Goal: Task Accomplishment & Management: Manage account settings

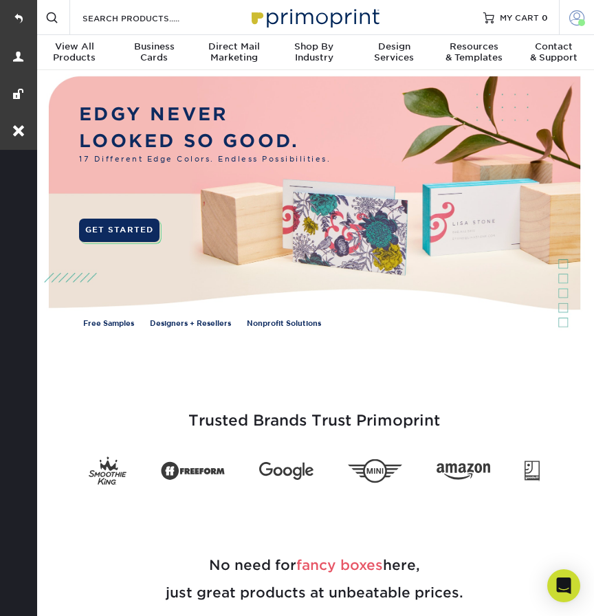
click at [572, 21] on span at bounding box center [576, 17] width 15 height 15
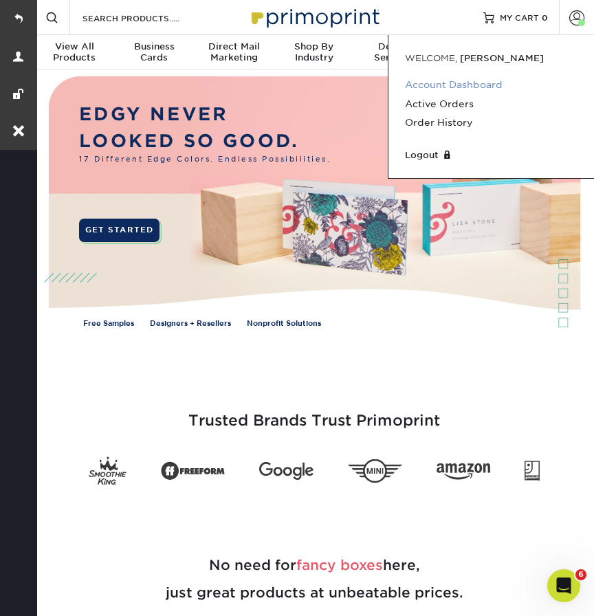
click at [439, 85] on link "Account Dashboard" at bounding box center [491, 85] width 172 height 19
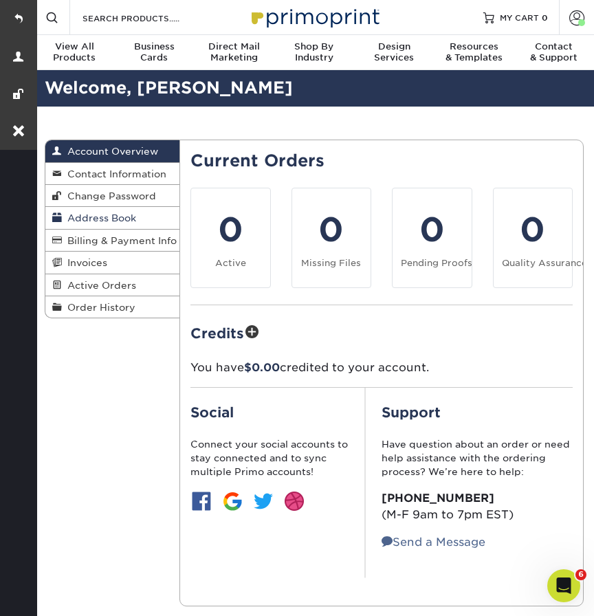
click at [101, 218] on span "Address Book" at bounding box center [99, 217] width 74 height 11
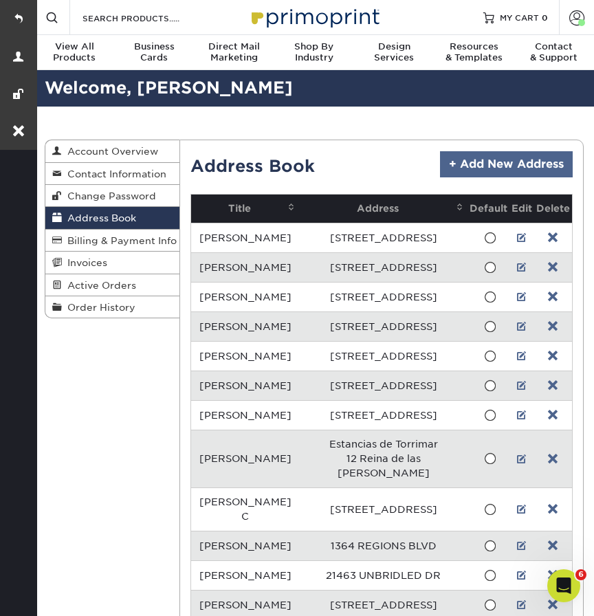
click at [484, 166] on link "+ Add New Address" at bounding box center [506, 164] width 133 height 26
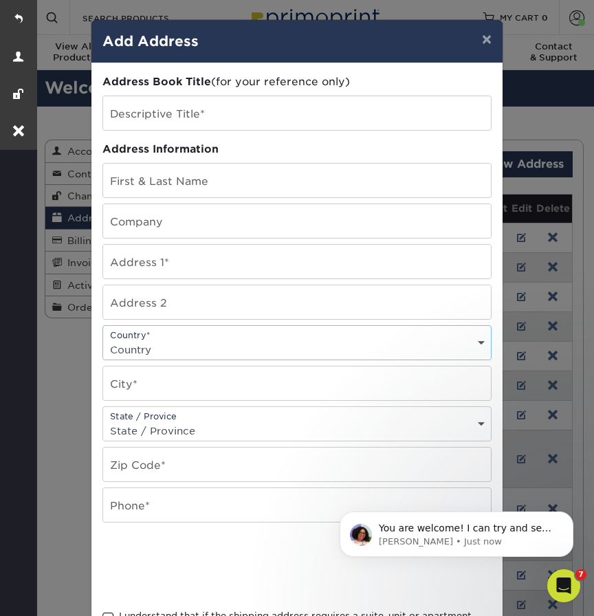
select select "ES"
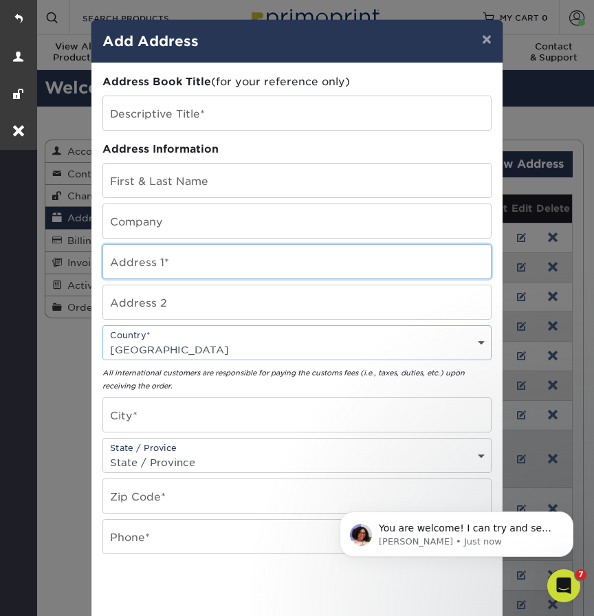
click at [159, 272] on input "text" at bounding box center [297, 262] width 388 height 34
paste input "URBANIZACION MAS [PERSON_NAME]"
type input "URBANIZACION MAS [PERSON_NAME]"
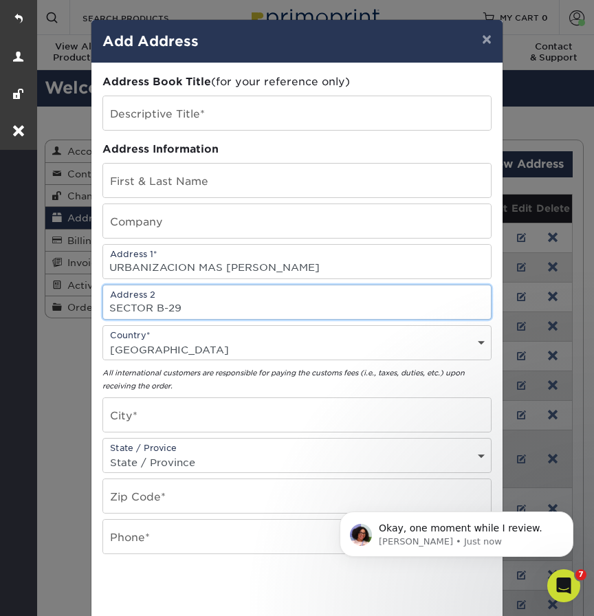
type input "SECTOR B-29"
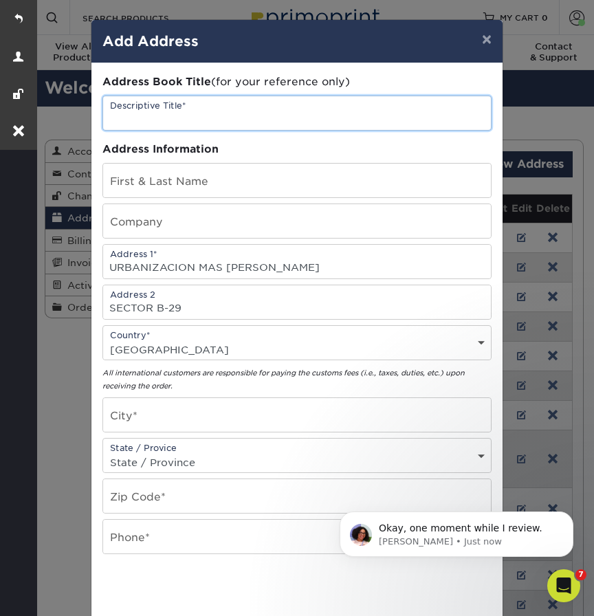
click at [157, 110] on input "text" at bounding box center [297, 113] width 388 height 34
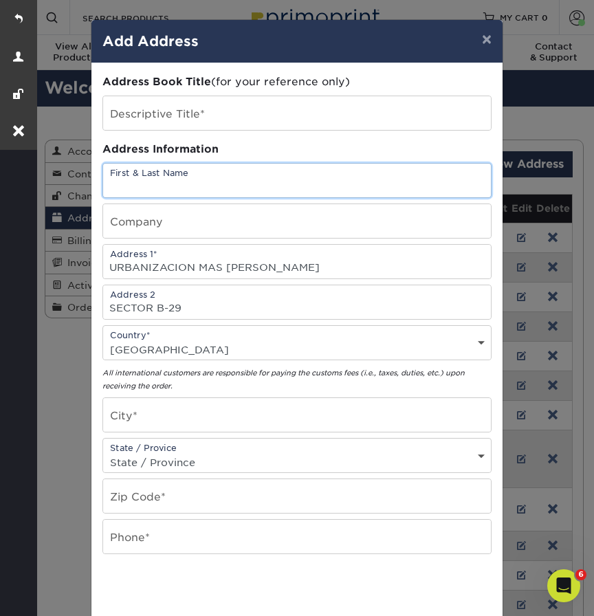
click at [121, 183] on input "text" at bounding box center [297, 181] width 388 height 34
paste input "Dinesh Mahtani."
type input "[PERSON_NAME]"
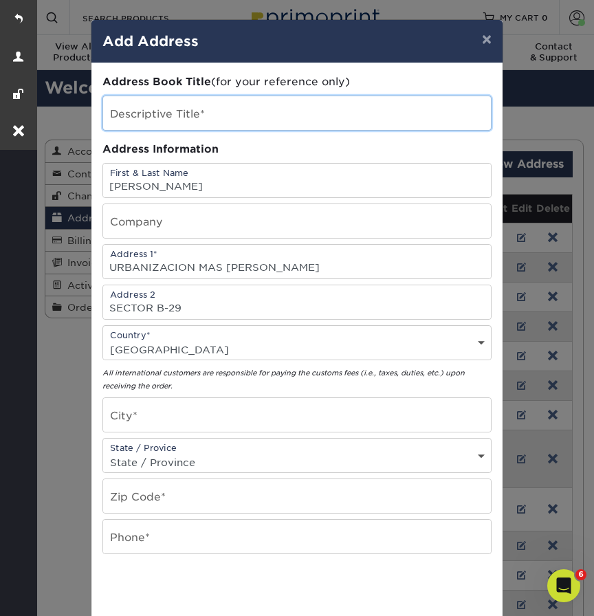
click at [121, 110] on input "text" at bounding box center [297, 113] width 388 height 34
type input "S"
paste input "Dinesh Mahtani."
type input "Dinesh Mahtani."
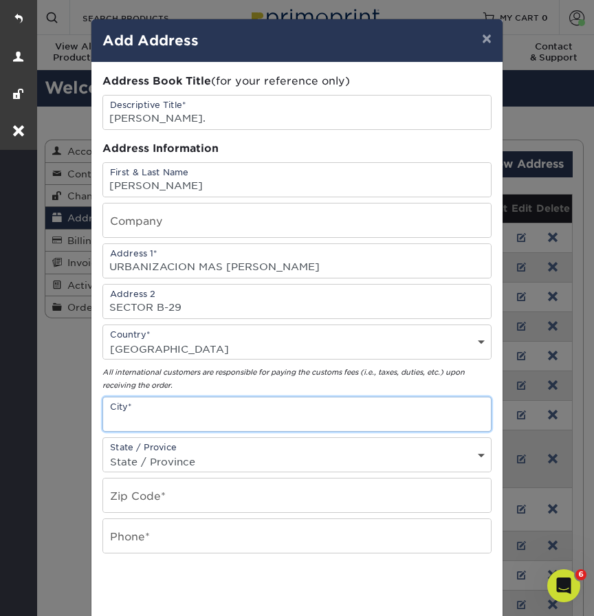
paste input "Valencia"
type input "Valencia"
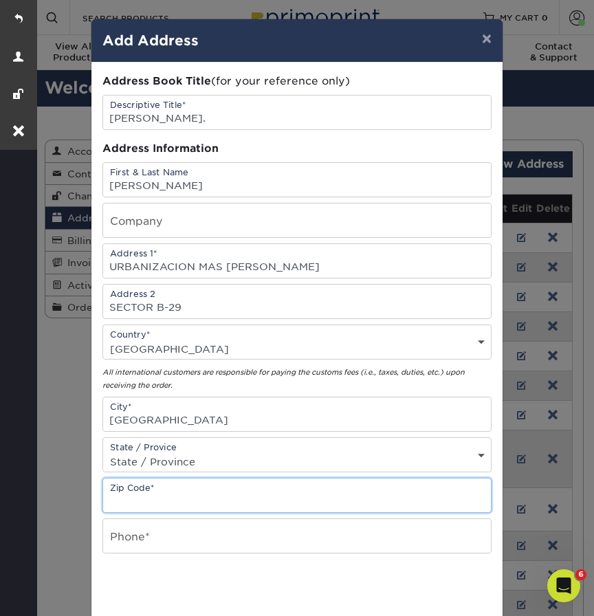
paste input "46117 Betera"
type input "46117 Betera"
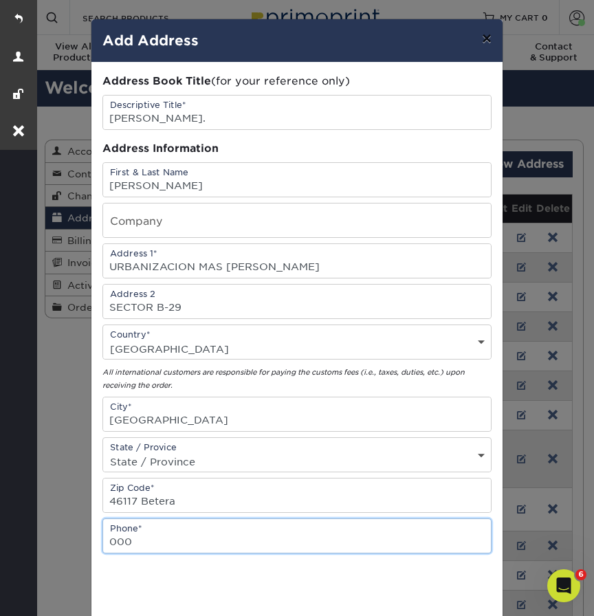
type input "000"
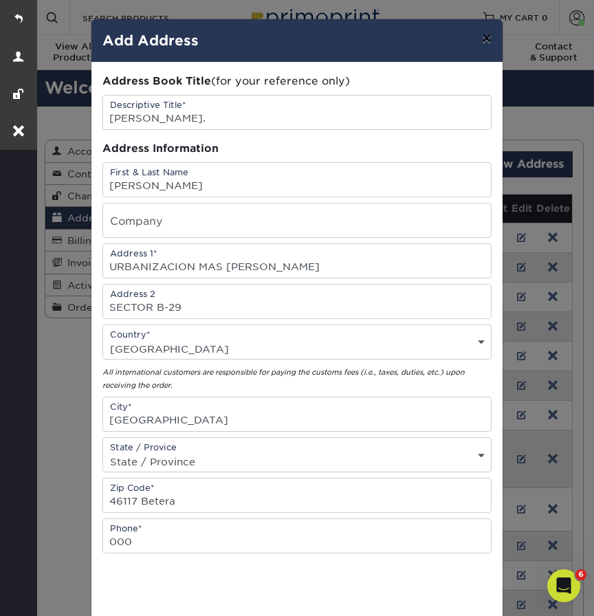
click at [489, 42] on button "×" at bounding box center [487, 38] width 32 height 38
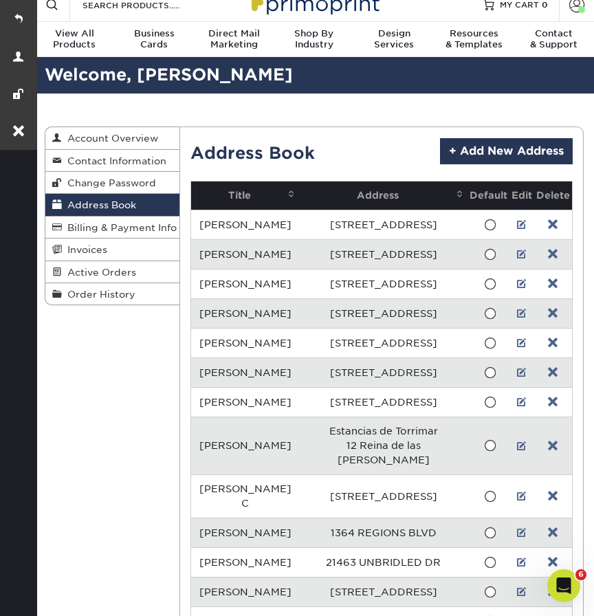
scroll to position [9, 0]
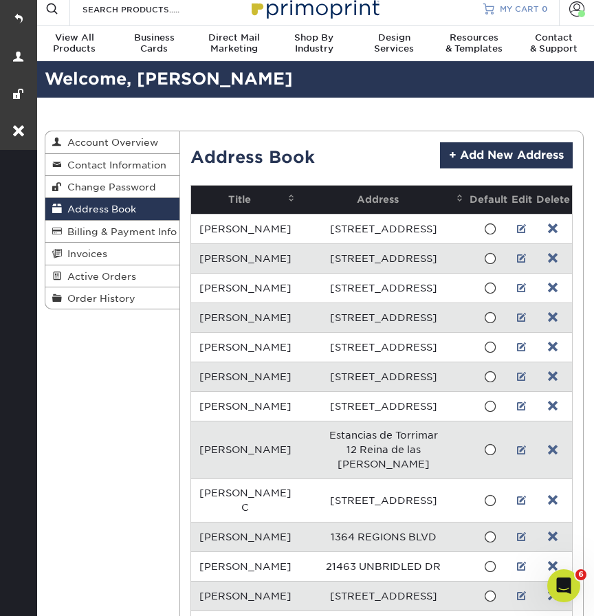
click at [533, 5] on span "MY CART" at bounding box center [519, 9] width 39 height 12
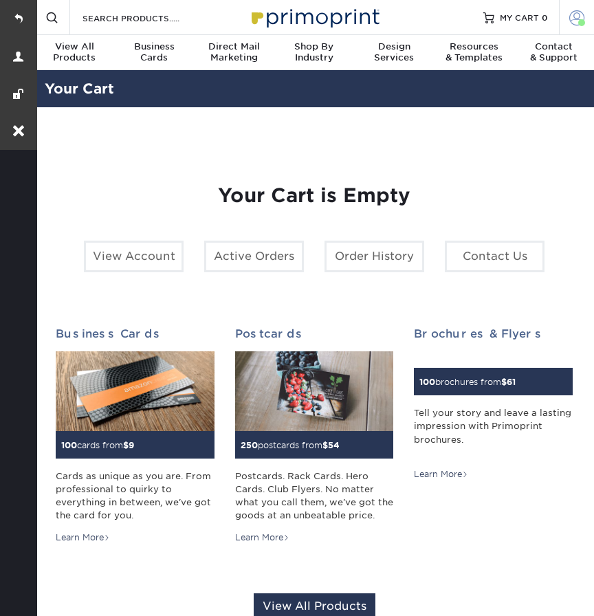
click at [566, 15] on link "Account" at bounding box center [576, 17] width 35 height 35
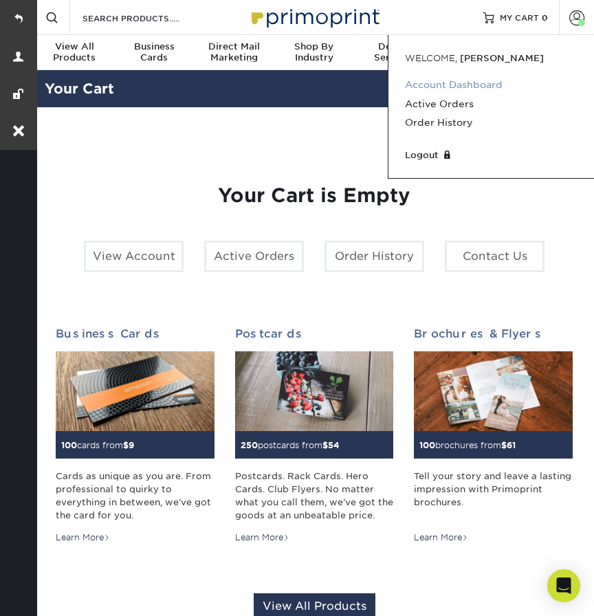
click at [443, 81] on link "Account Dashboard" at bounding box center [491, 85] width 172 height 19
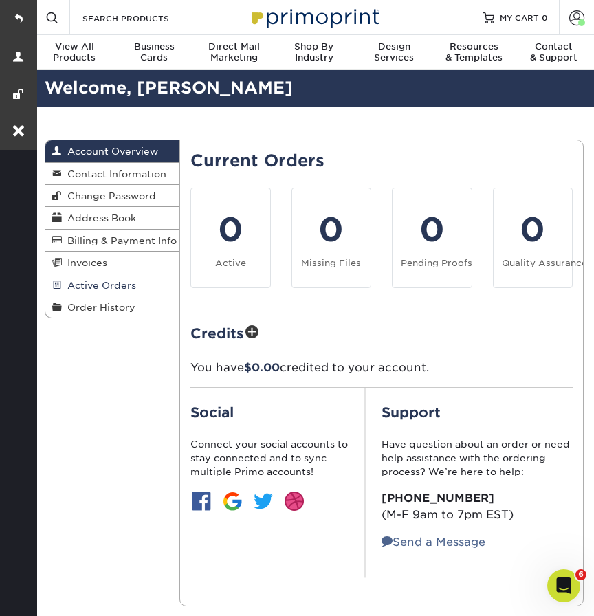
click at [93, 287] on span "Active Orders" at bounding box center [99, 285] width 74 height 11
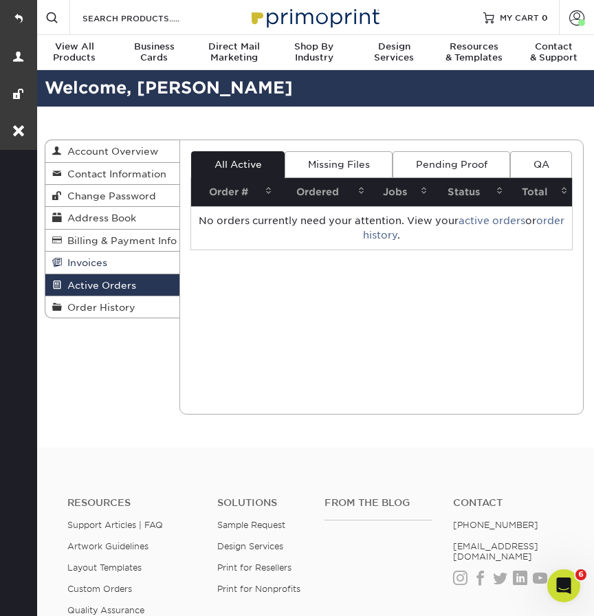
click at [111, 261] on link "Invoices" at bounding box center [112, 262] width 134 height 22
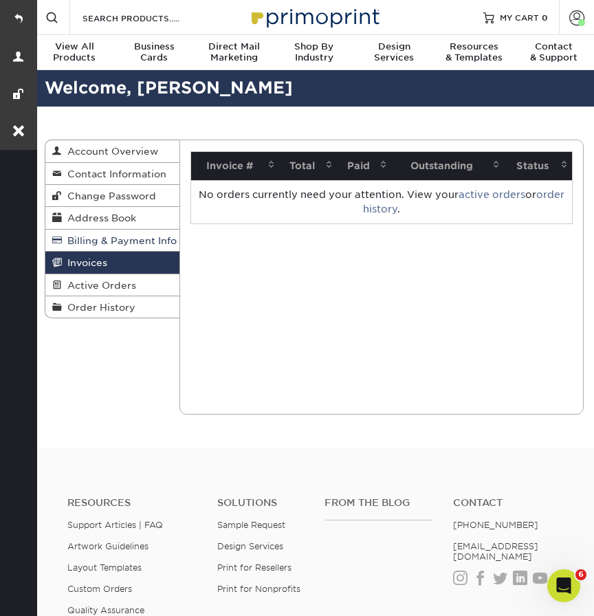
click at [115, 238] on span "Billing & Payment Info" at bounding box center [119, 240] width 115 height 11
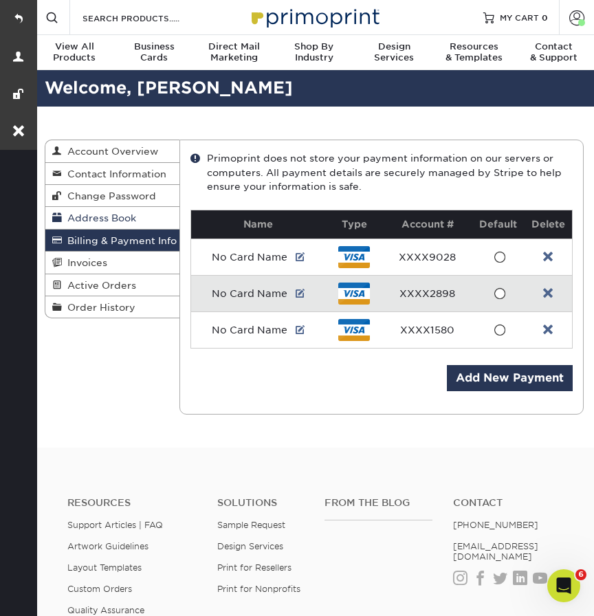
click at [108, 221] on span "Address Book" at bounding box center [99, 217] width 74 height 11
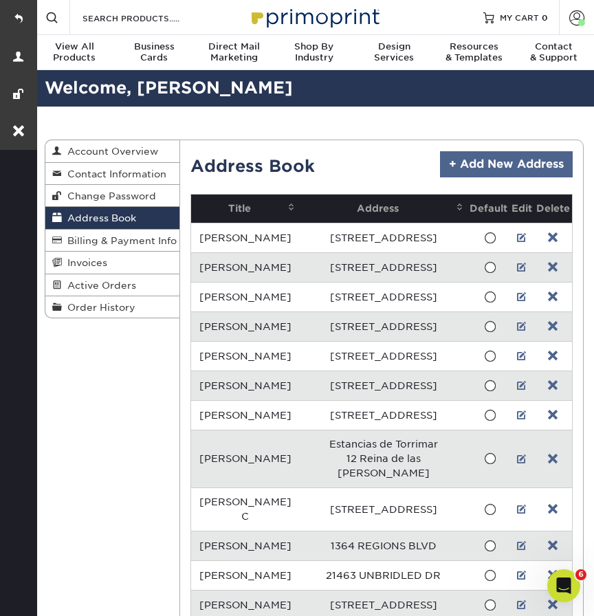
click at [461, 159] on link "+ Add New Address" at bounding box center [506, 164] width 133 height 26
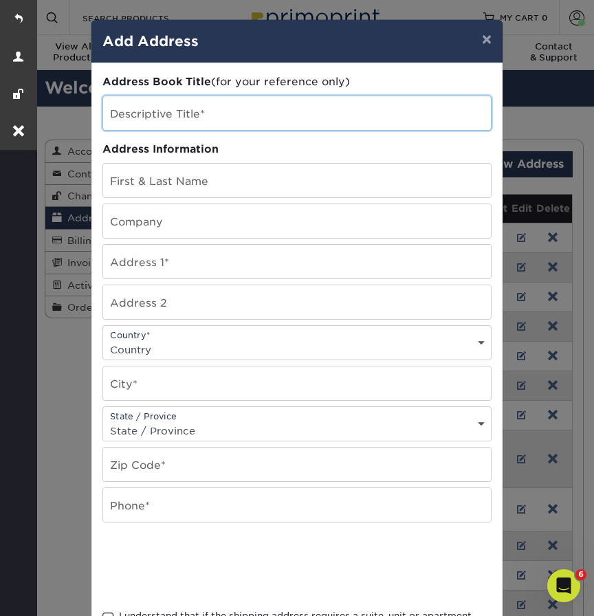
click at [159, 113] on input "text" at bounding box center [297, 113] width 388 height 34
paste input "[PERSON_NAME]"
type input "[PERSON_NAME]"
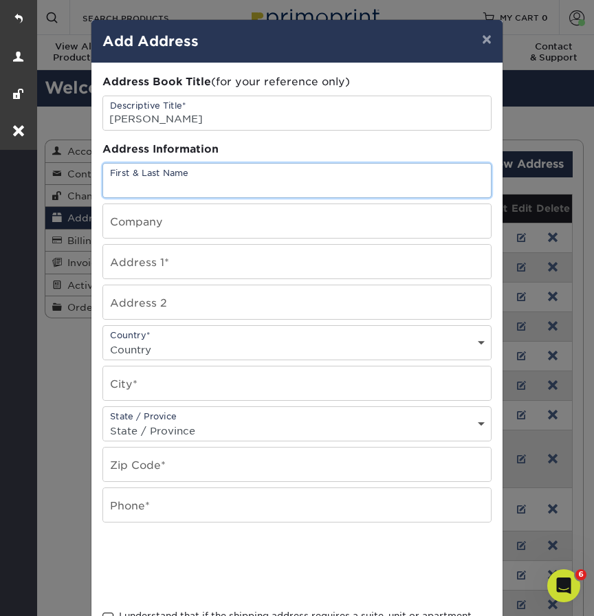
paste input "[PERSON_NAME]"
type input "[PERSON_NAME]"
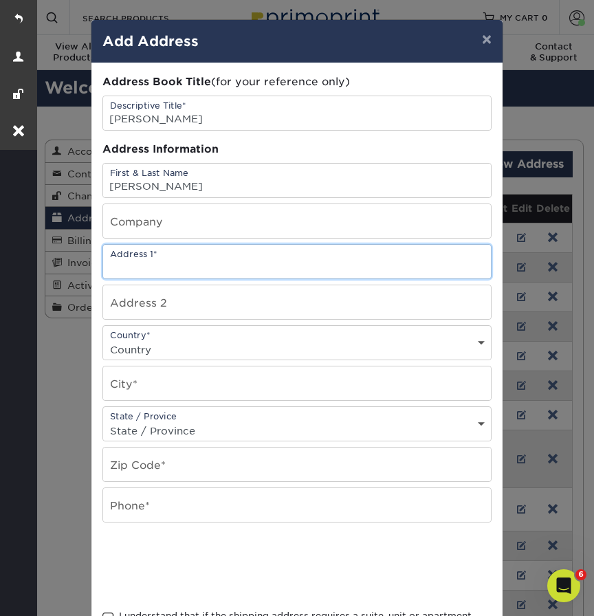
paste input "URBANIZACION MAS [PERSON_NAME]"
type input "URBANIZACION MAS [PERSON_NAME]"
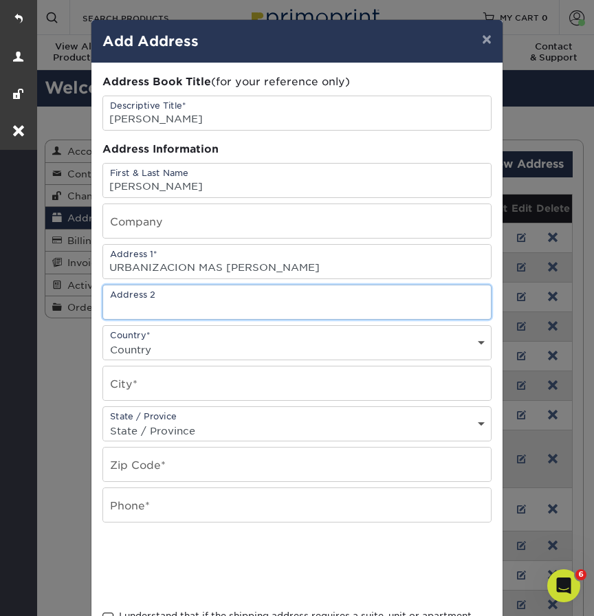
paste input "SECTOR B - 29"
type input "SECTOR B - 29"
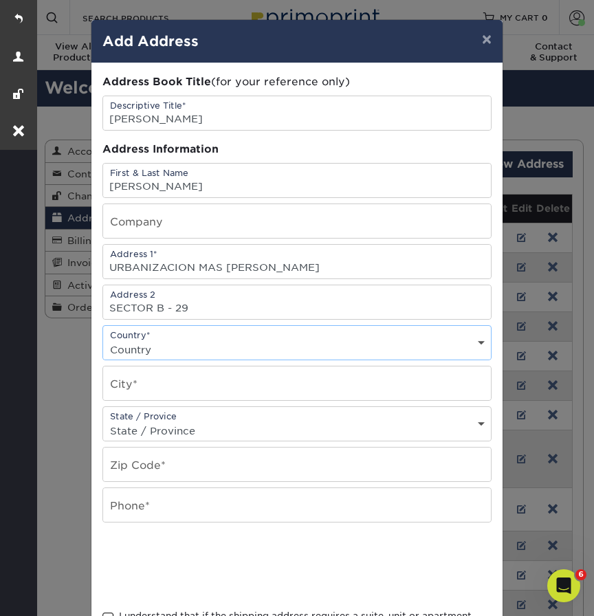
select select "ES"
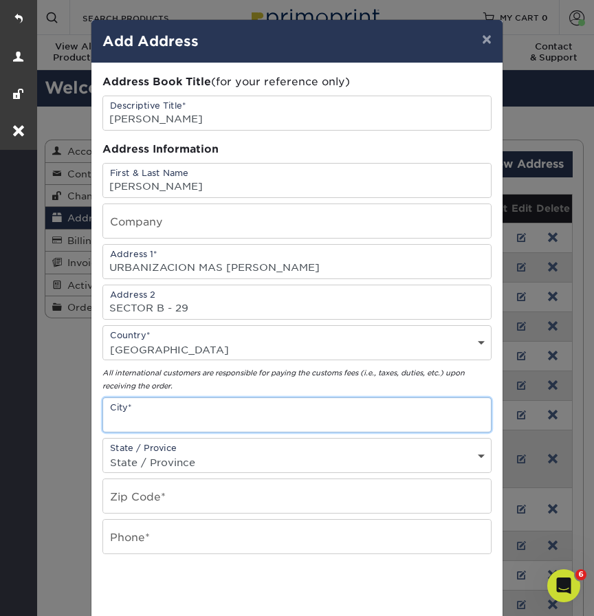
paste input "Betera"
type input "Betera"
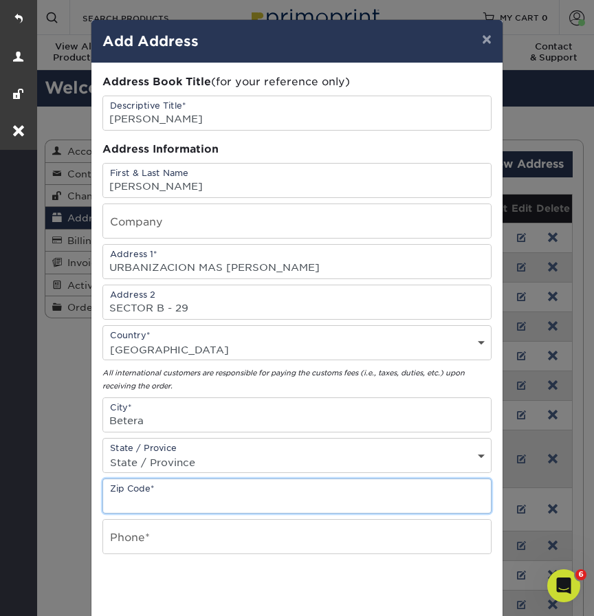
paste input "46117"
type input "46117"
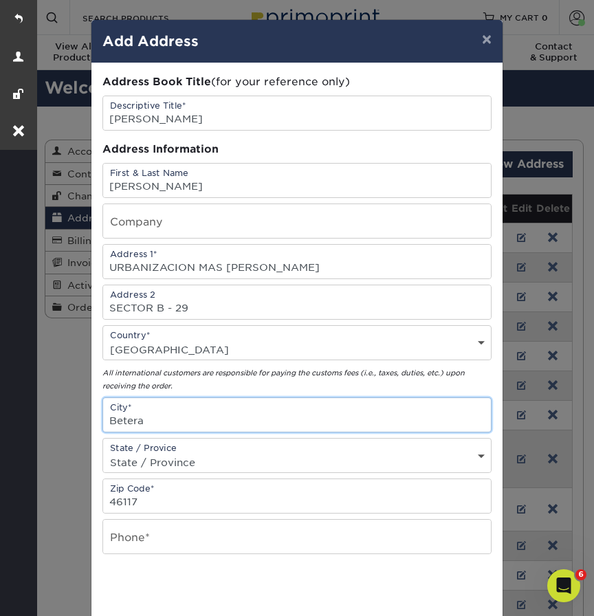
drag, startPoint x: 157, startPoint y: 425, endPoint x: 100, endPoint y: 425, distance: 57.0
click at [100, 425] on div "Address Book Title (for your reference only) Descriptive Title* Dinesh Mahtani …" at bounding box center [296, 386] width 411 height 647
paste input ", Valencia"
type input "[GEOGRAPHIC_DATA], [GEOGRAPHIC_DATA]"
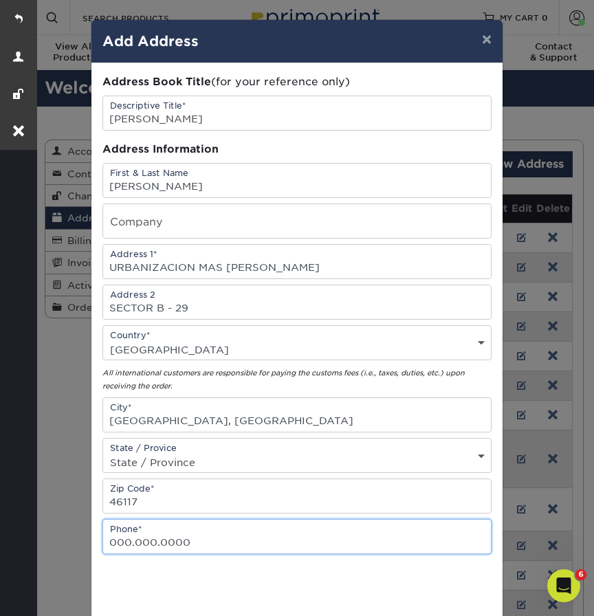
type input "000.000.0000"
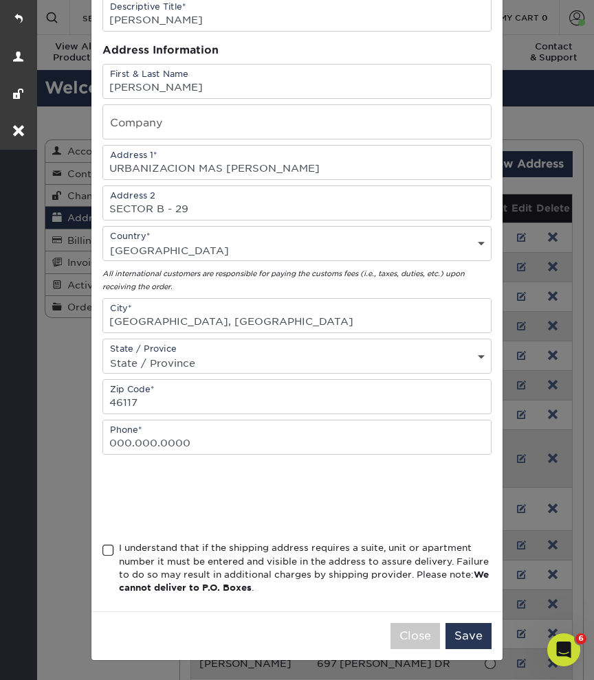
scroll to position [102, 0]
click at [107, 553] on span at bounding box center [108, 550] width 12 height 13
click at [0, 0] on input "I understand that if the shipping address requires a suite, unit or apartment n…" at bounding box center [0, 0] width 0 height 0
click at [467, 615] on button "Save" at bounding box center [468, 636] width 46 height 26
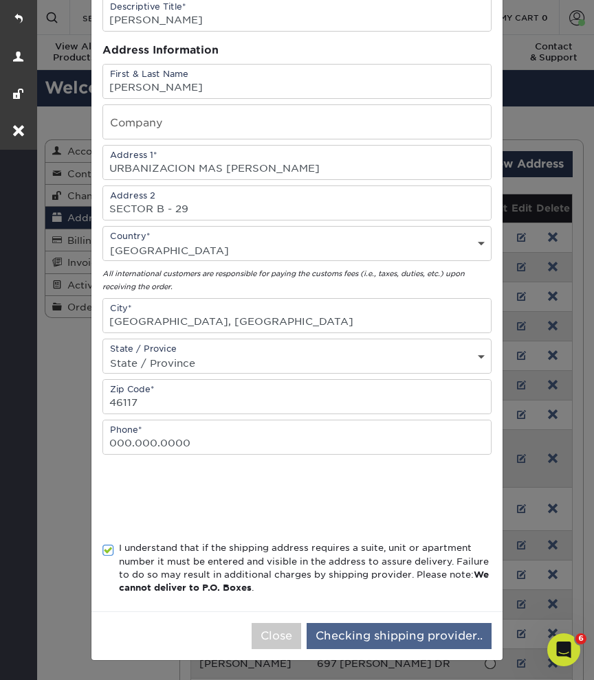
scroll to position [0, 0]
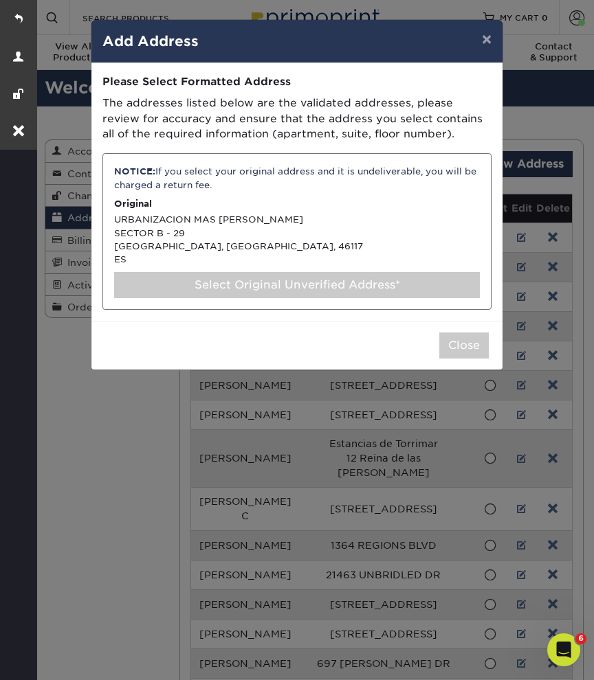
click at [309, 280] on div "Select Original Unverified Address*" at bounding box center [297, 285] width 366 height 26
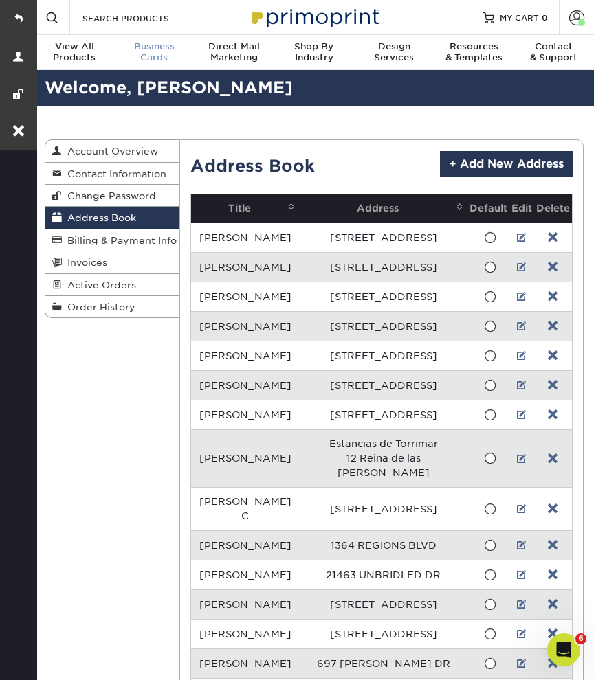
click at [157, 58] on div "Business Cards" at bounding box center [154, 52] width 80 height 22
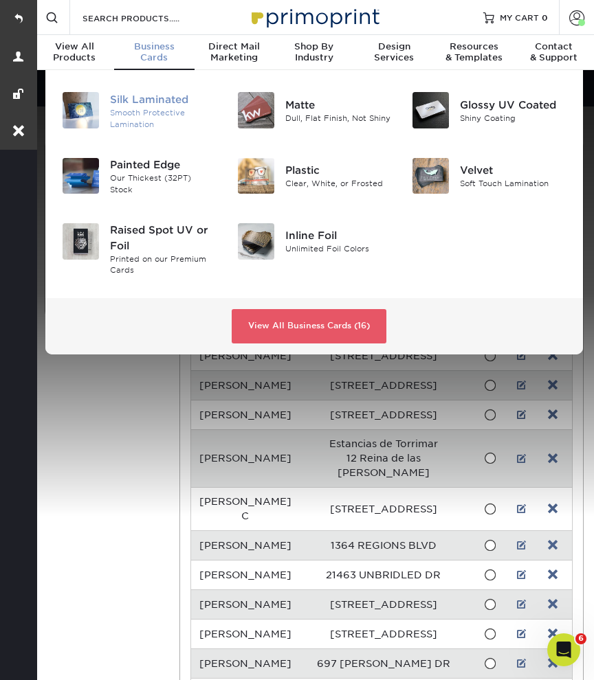
click at [166, 111] on div "Smooth Protective Lamination" at bounding box center [163, 118] width 107 height 23
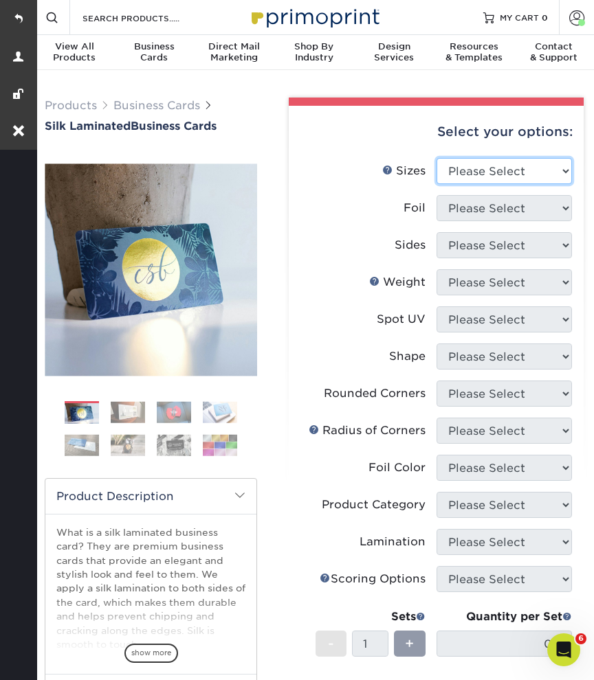
select select "1.50x3.50"
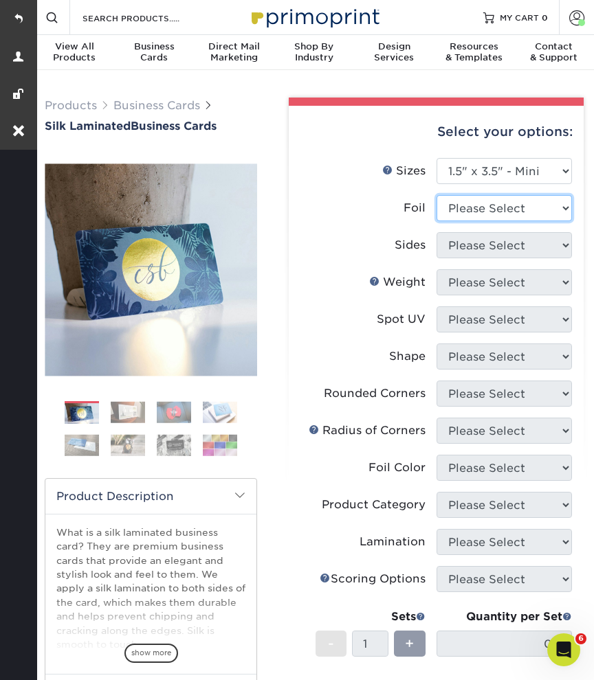
select select "0"
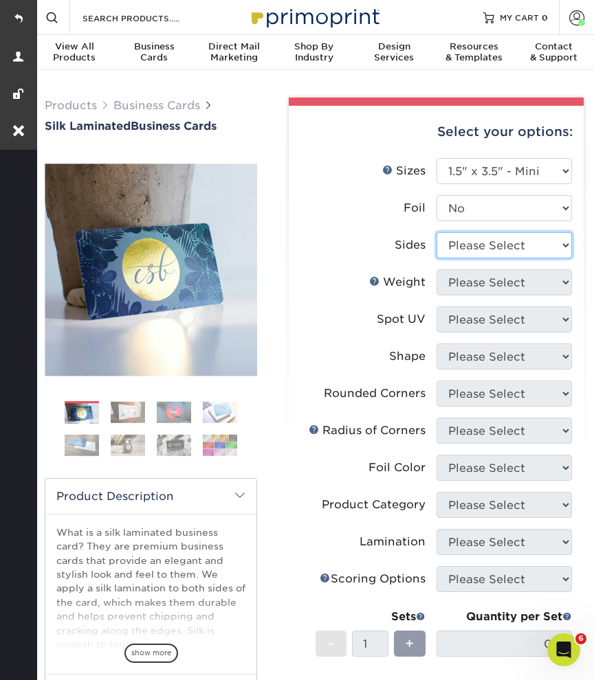
select select "13abbda7-1d64-4f25-8bb2-c179b224825d"
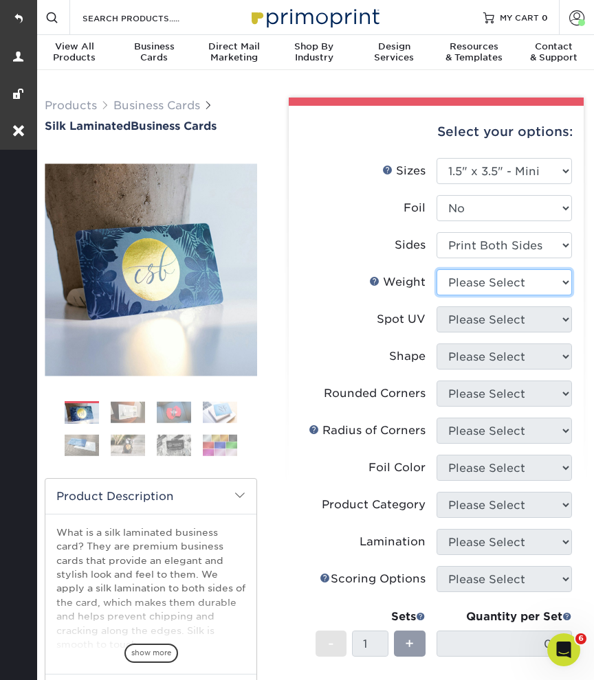
select select "16PT"
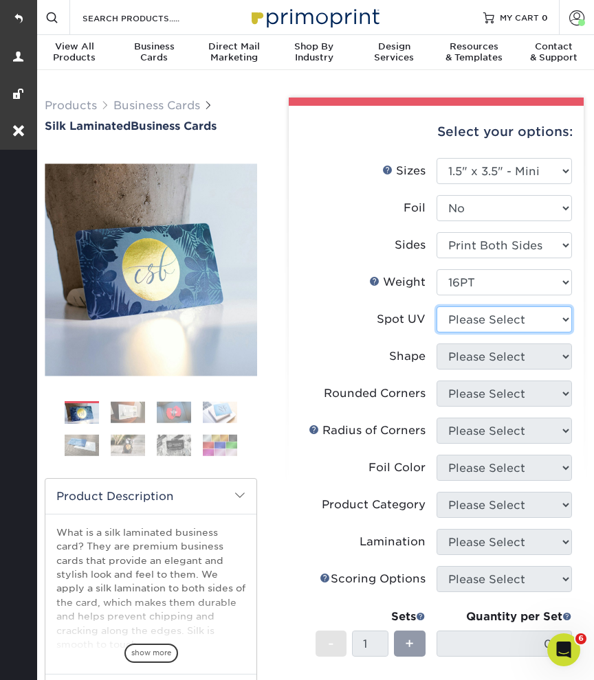
select select "3"
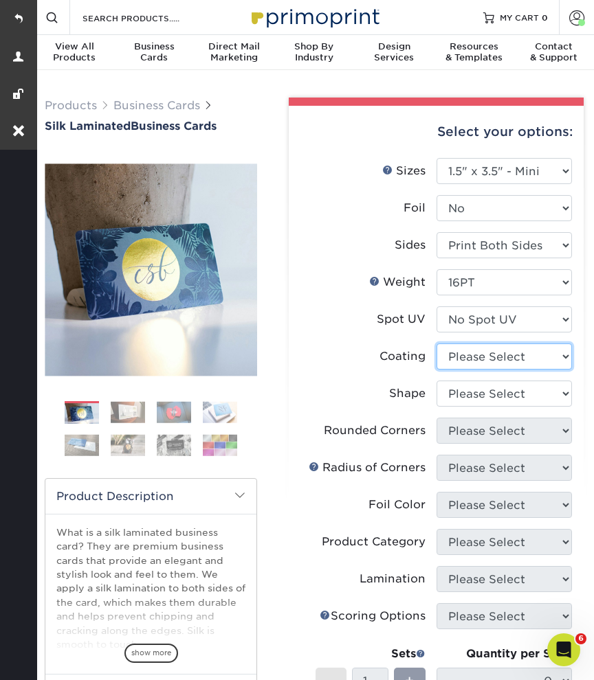
select select "3e7618de-abca-4bda-9f97-8b9129e913d8"
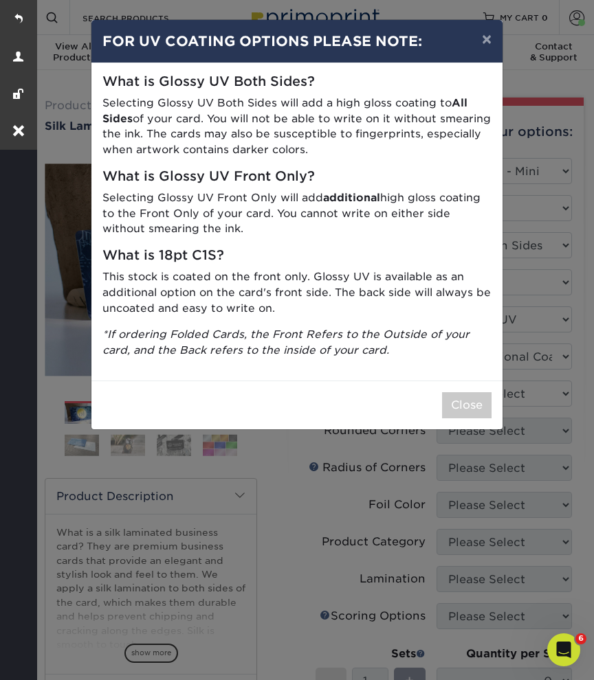
drag, startPoint x: 465, startPoint y: 361, endPoint x: 466, endPoint y: 392, distance: 30.9
click at [466, 392] on button "Close" at bounding box center [466, 405] width 49 height 26
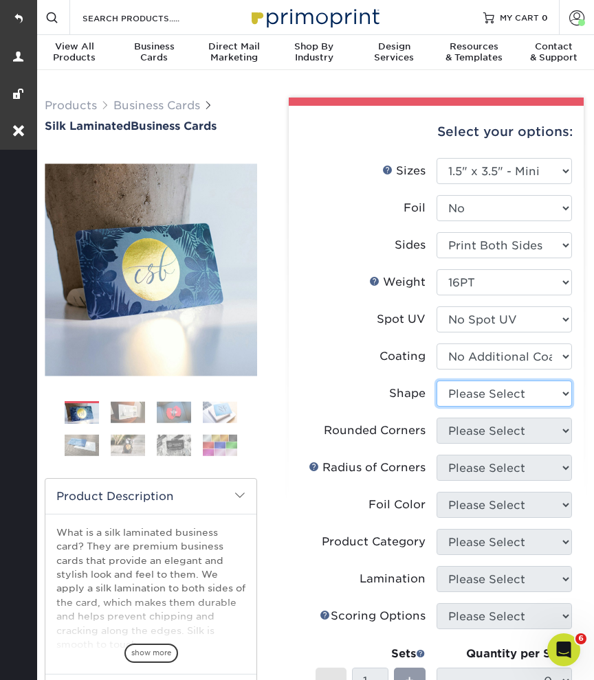
select select "standard"
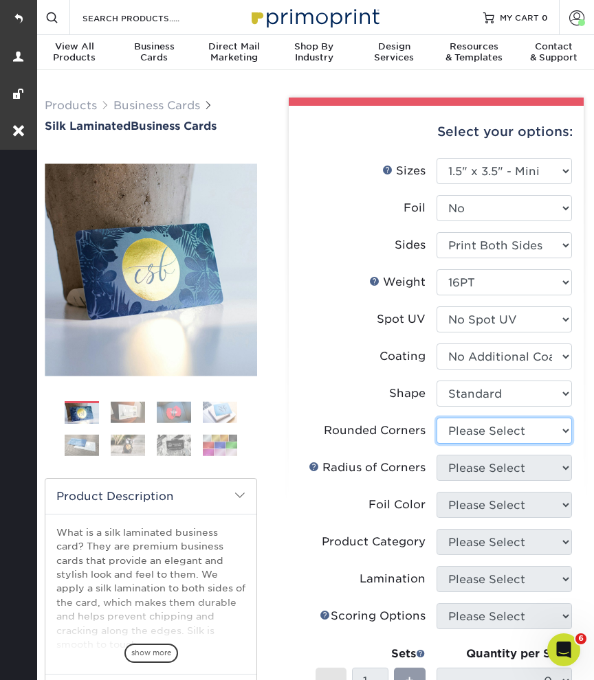
select select "76a3b848-63b4-4449-aad1-d9e81d5a60f5"
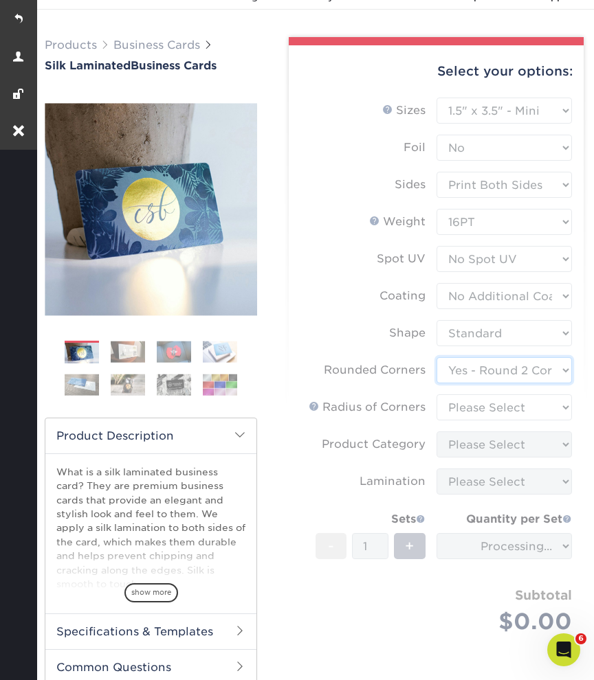
scroll to position [63, 0]
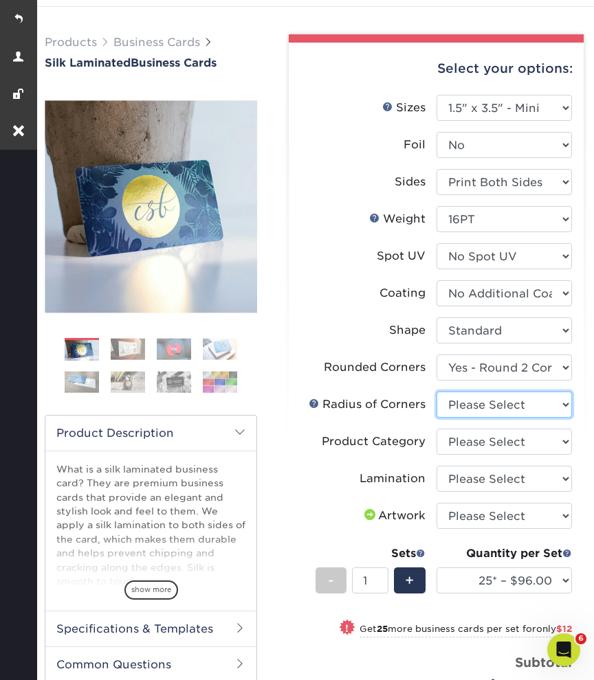
select select "589680c7-ee9a-431b-9d12-d7aeb1386a97"
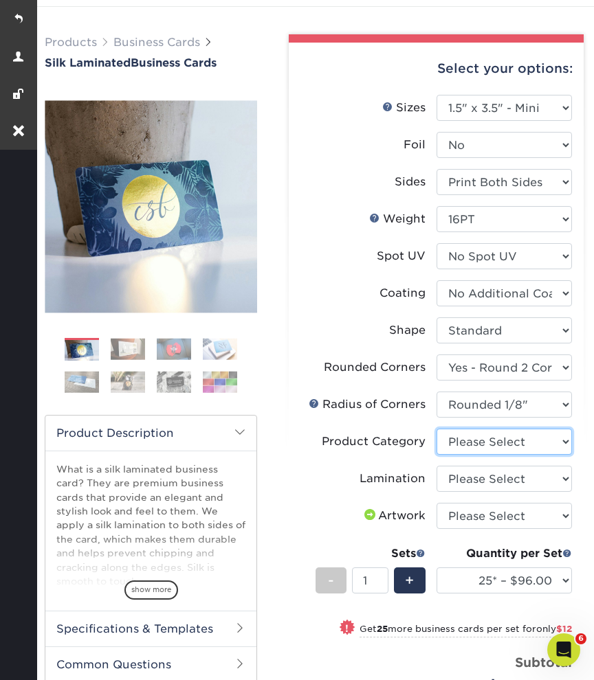
select select "3b5148f1-0588-4f88-a218-97bcfdce65c1"
select select "ccacb42f-45f7-42d3-bbd3-7c8421cf37f0"
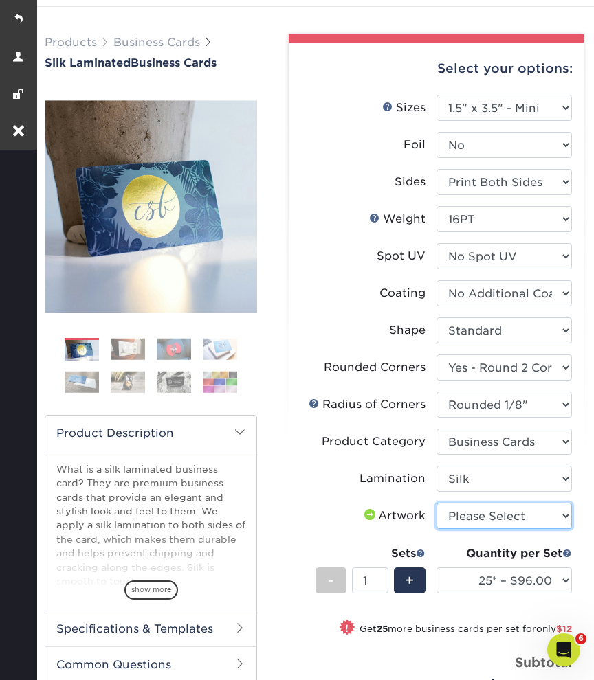
select select "upload"
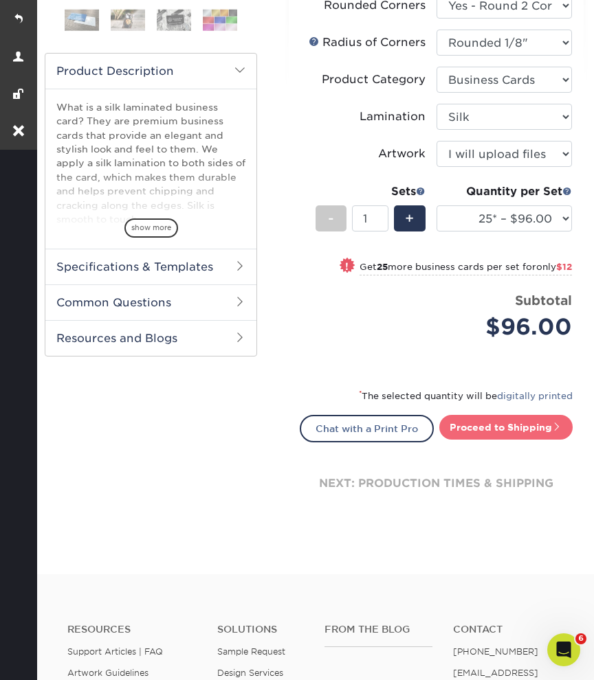
click at [482, 427] on link "Proceed to Shipping" at bounding box center [505, 427] width 133 height 25
type input "Set 1"
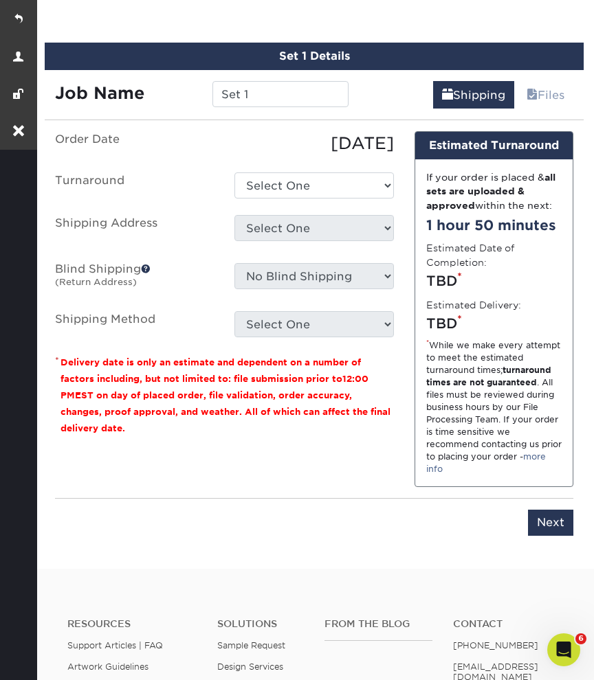
scroll to position [876, 0]
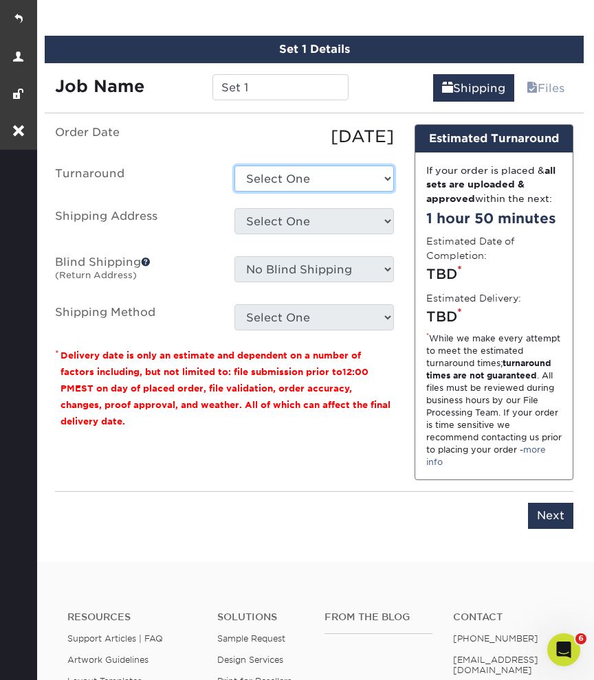
select select "30fd3afa-fbbe-4969-937b-0ce4acc33f5c"
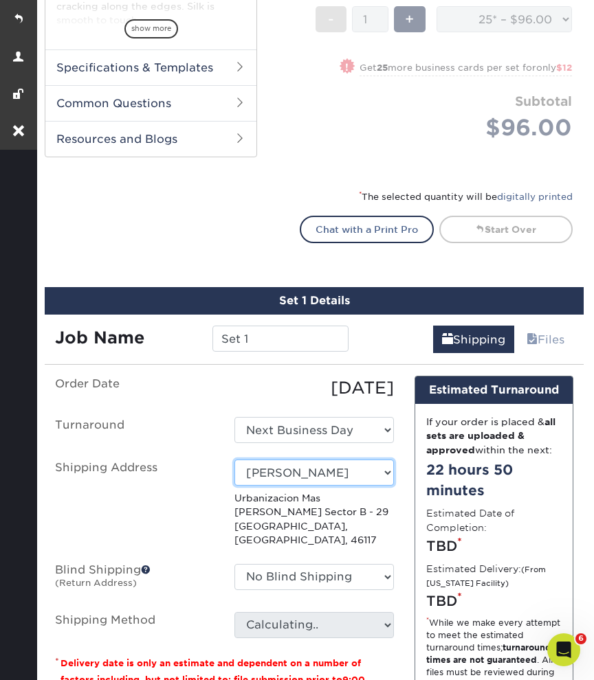
scroll to position [594, 0]
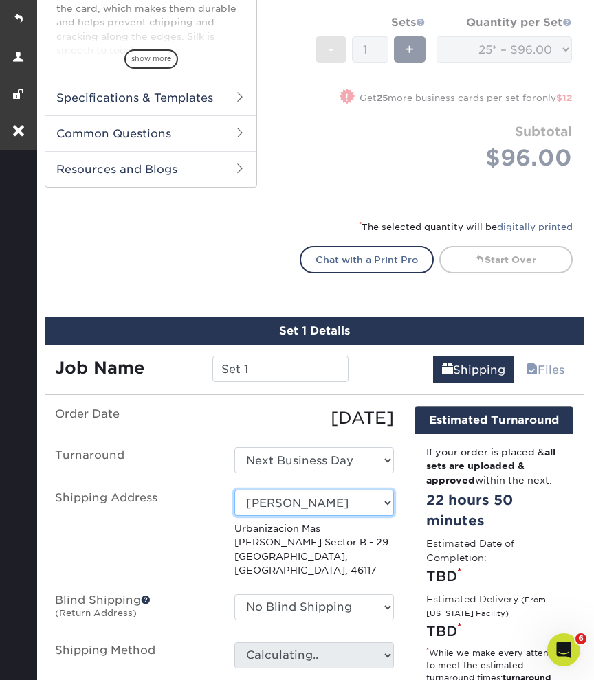
select select "285714"
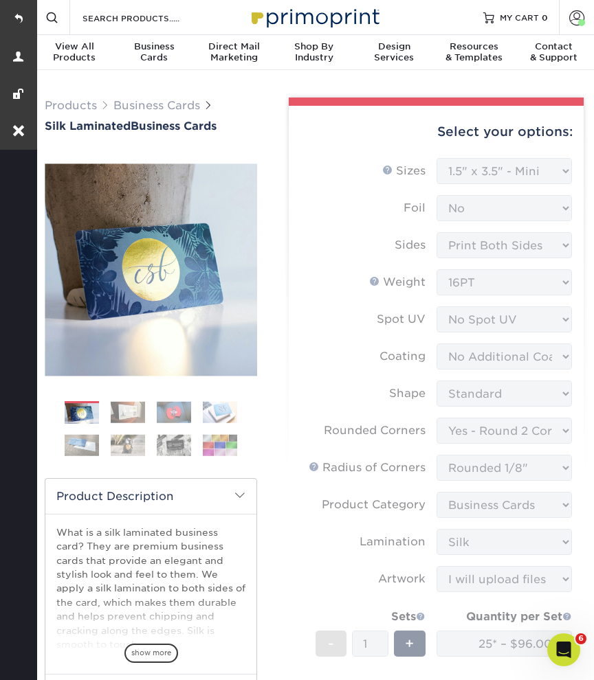
scroll to position [0, 0]
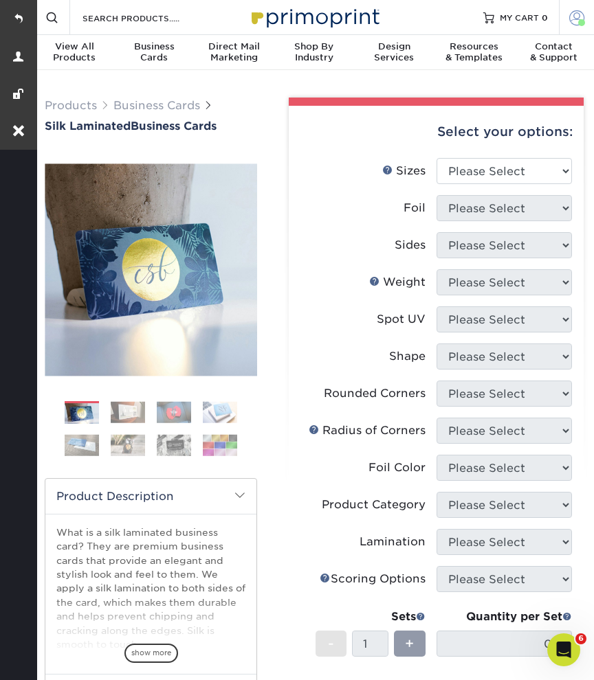
click at [574, 22] on span at bounding box center [576, 17] width 15 height 15
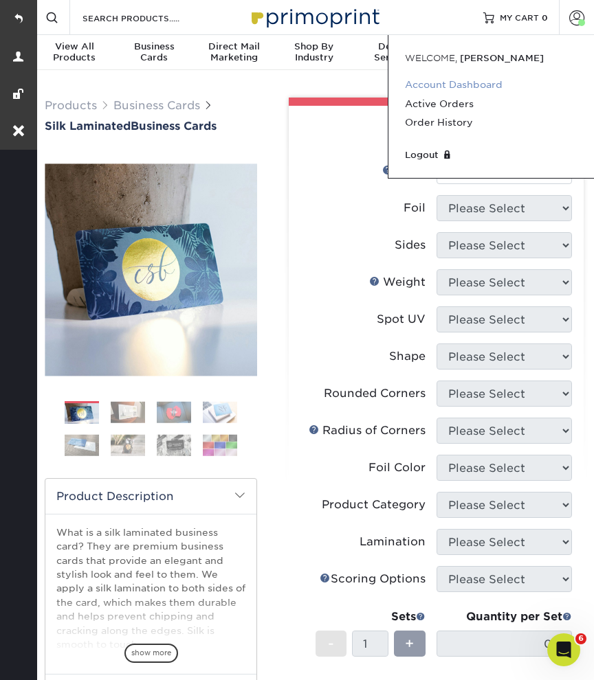
click at [442, 85] on link "Account Dashboard" at bounding box center [491, 85] width 172 height 19
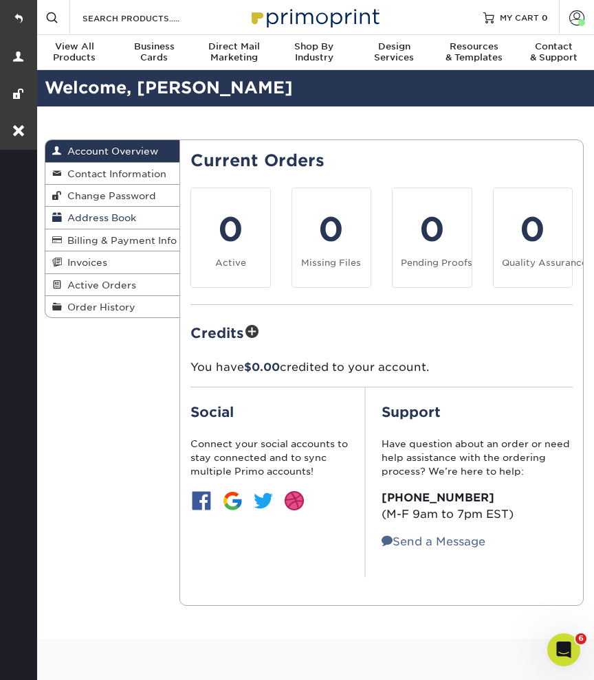
click at [116, 216] on span "Address Book" at bounding box center [99, 217] width 74 height 11
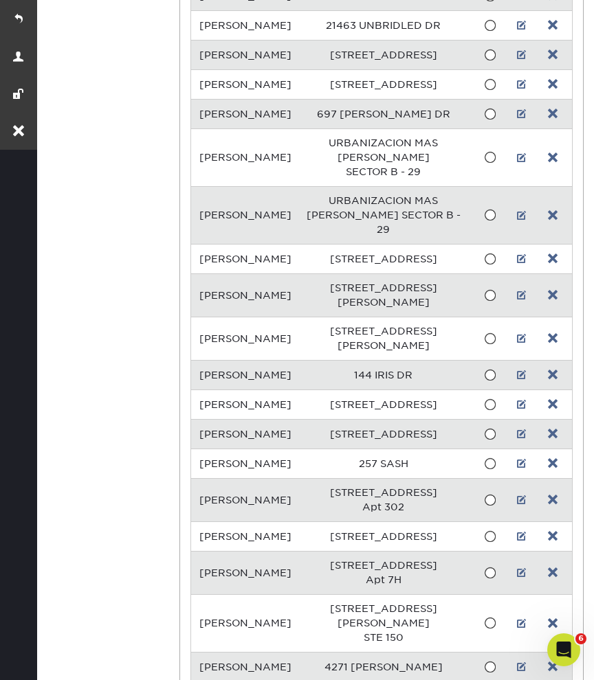
scroll to position [558, 0]
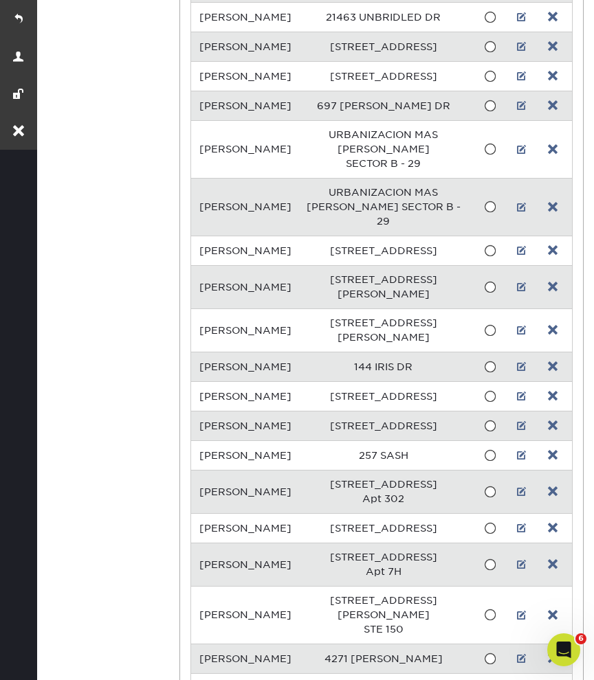
click at [225, 236] on td "[PERSON_NAME]" at bounding box center [245, 207] width 108 height 58
click at [520, 213] on link at bounding box center [522, 207] width 10 height 11
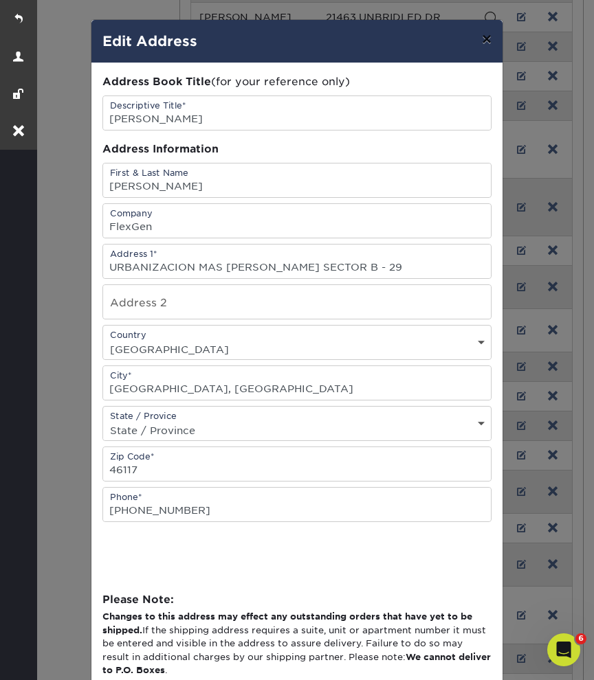
click at [489, 41] on button "×" at bounding box center [487, 39] width 32 height 38
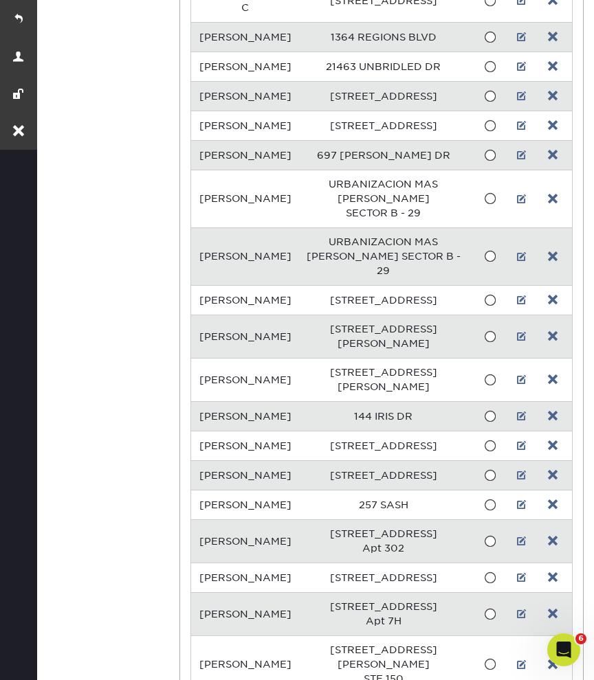
scroll to position [508, 0]
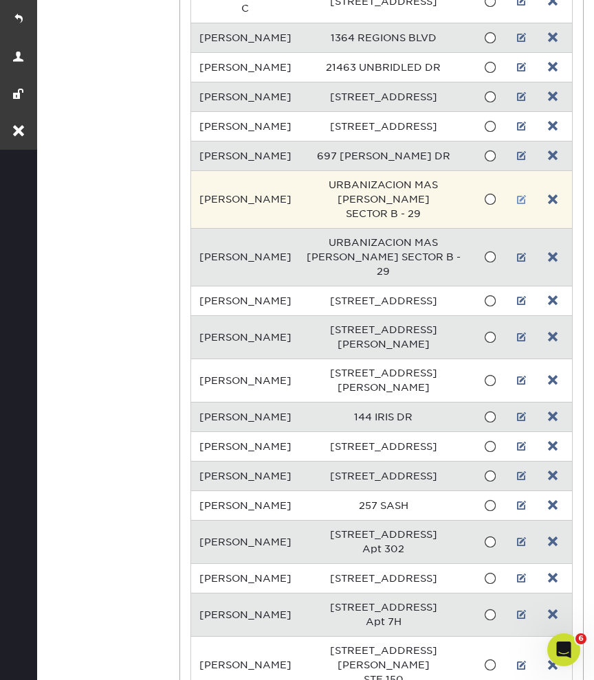
click at [519, 205] on link at bounding box center [522, 199] width 10 height 11
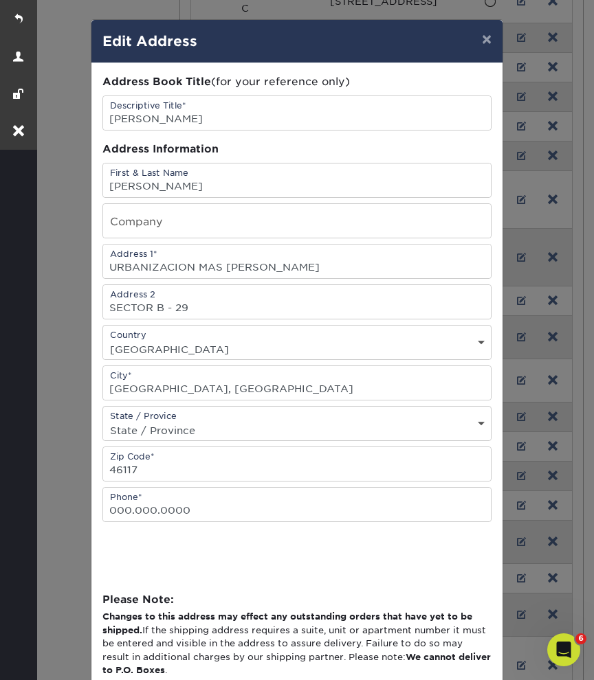
click at [66, 177] on div "× Edit Address Address Book Title (for your reference only) Descriptive Title* …" at bounding box center [297, 340] width 594 height 680
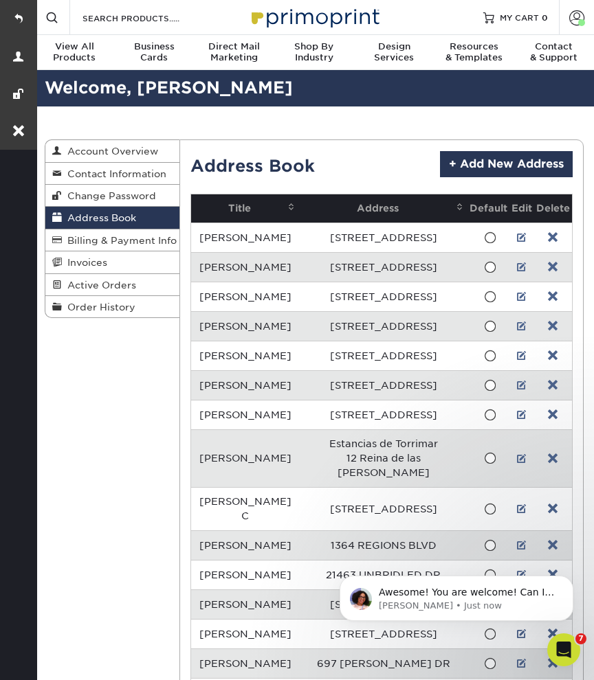
scroll to position [0, 0]
click at [17, 14] on link at bounding box center [18, 18] width 37 height 37
